Goal: Task Accomplishment & Management: Manage account settings

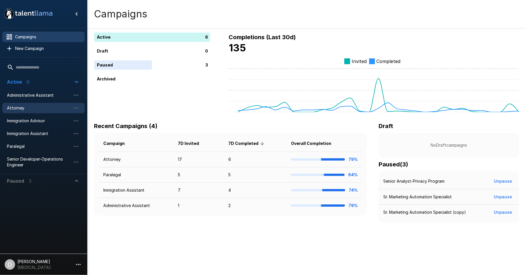
click at [44, 110] on span "Attorney" at bounding box center [39, 108] width 64 height 6
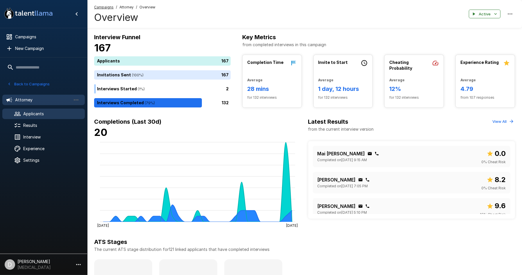
click at [26, 116] on span "Applicants" at bounding box center [51, 114] width 57 height 6
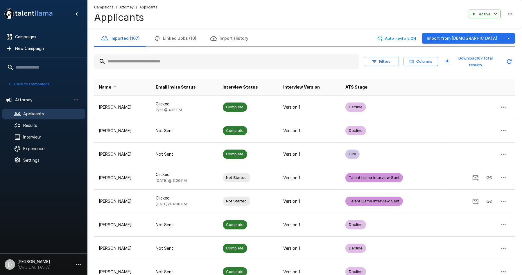
click at [184, 64] on input "text" at bounding box center [226, 61] width 265 height 10
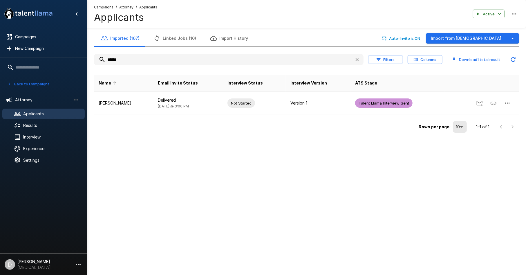
type input "******"
